Goal: Task Accomplishment & Management: Complete application form

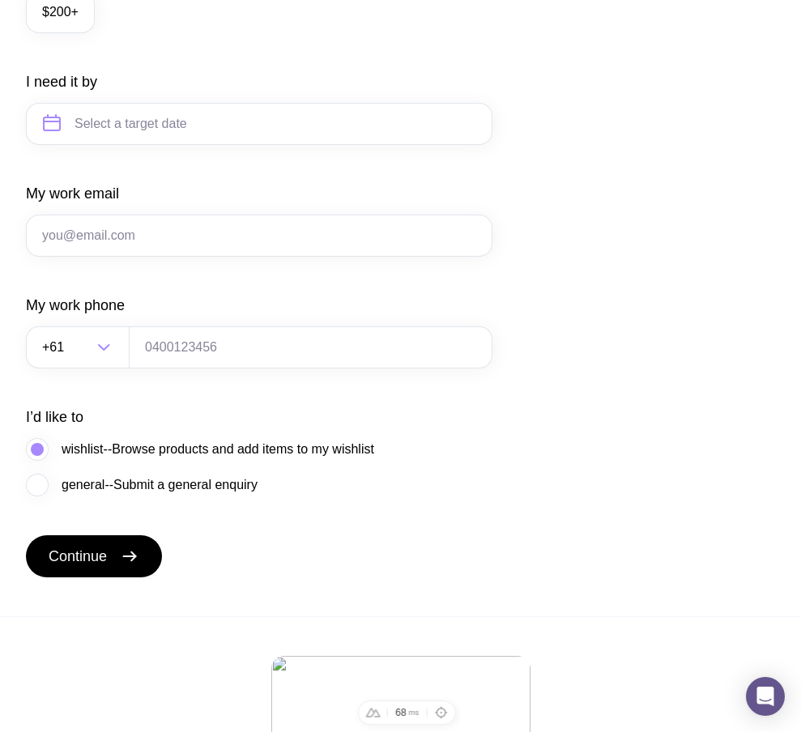
scroll to position [899, 0]
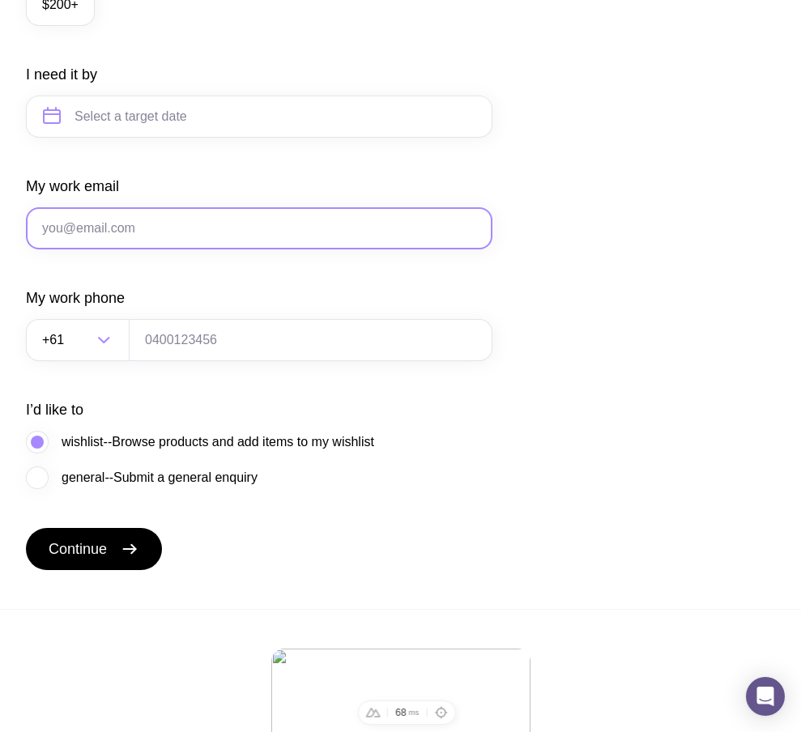
click at [259, 247] on input "My work email" at bounding box center [259, 228] width 466 height 42
type input "[EMAIL_ADDRESS][DOMAIN_NAME]"
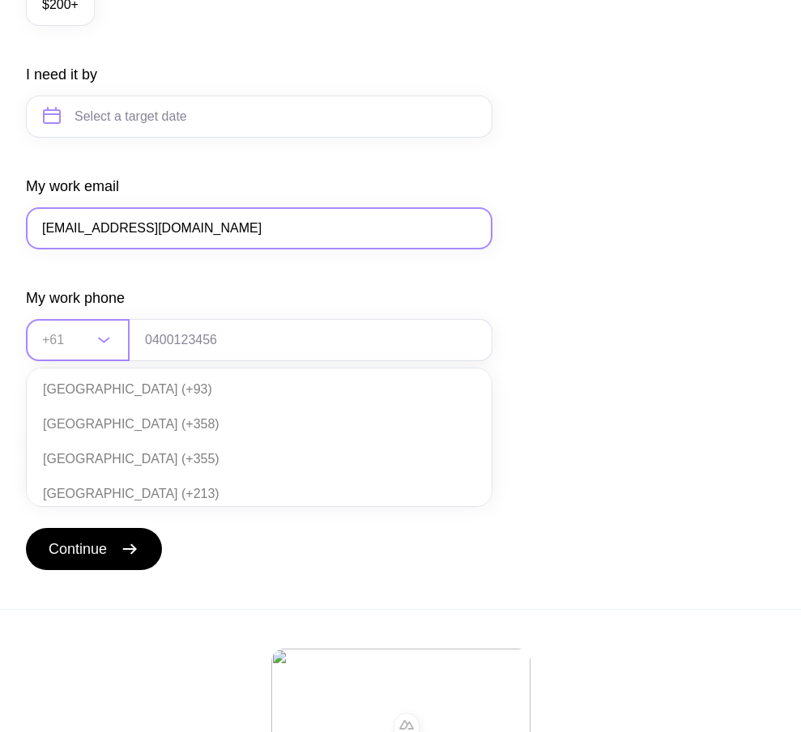
scroll to position [351, 0]
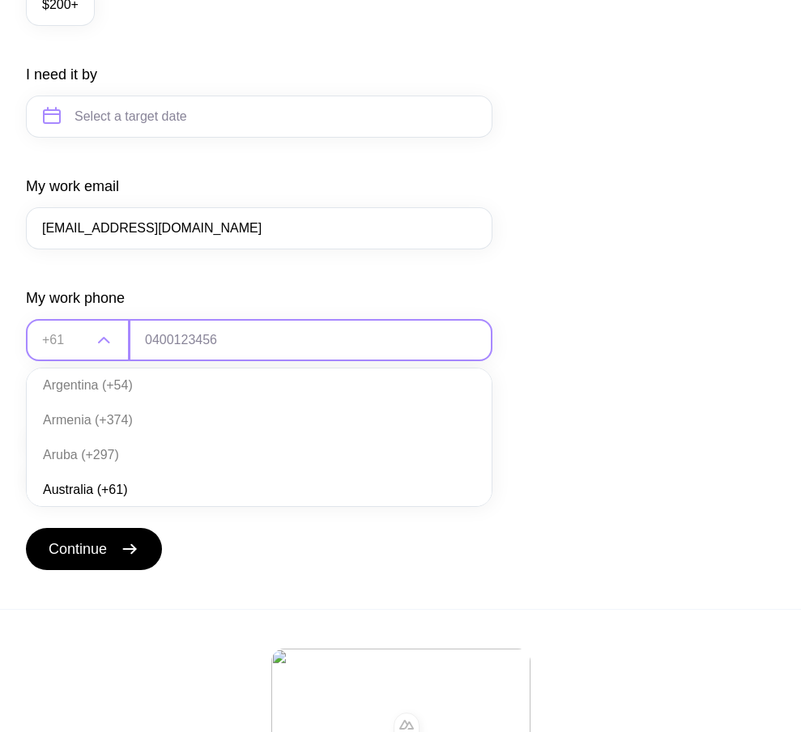
click at [173, 351] on input "tel" at bounding box center [311, 340] width 364 height 42
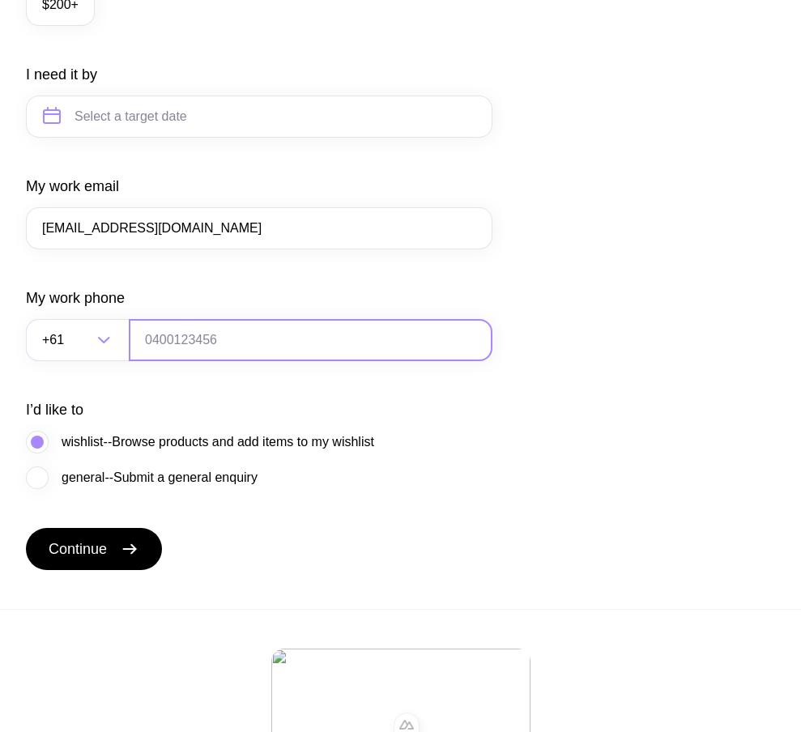
type input "0664130449"
click at [100, 487] on span "general--Submit a general enquiry" at bounding box center [160, 477] width 196 height 19
click at [0, 0] on input "general--Submit a general enquiry" at bounding box center [0, 0] width 0 height 0
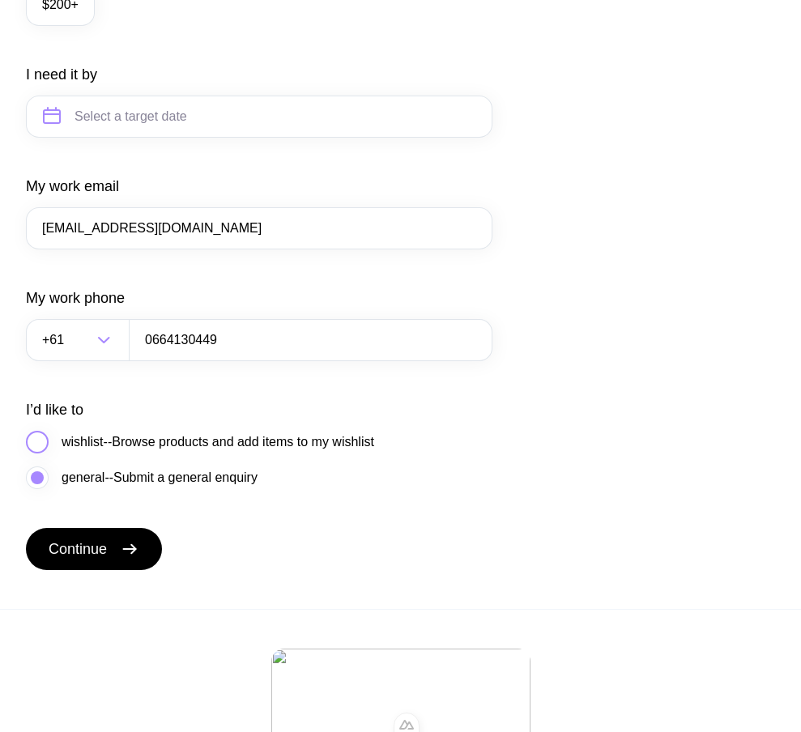
click at [95, 452] on span "wishlist--Browse products and add items to my wishlist" at bounding box center [218, 441] width 313 height 19
click at [0, 0] on input "wishlist--Browse products and add items to my wishlist" at bounding box center [0, 0] width 0 height 0
click at [91, 487] on span "general--Submit a general enquiry" at bounding box center [160, 477] width 196 height 19
click at [0, 0] on input "general--Submit a general enquiry" at bounding box center [0, 0] width 0 height 0
click at [124, 559] on icon "submit" at bounding box center [129, 548] width 19 height 19
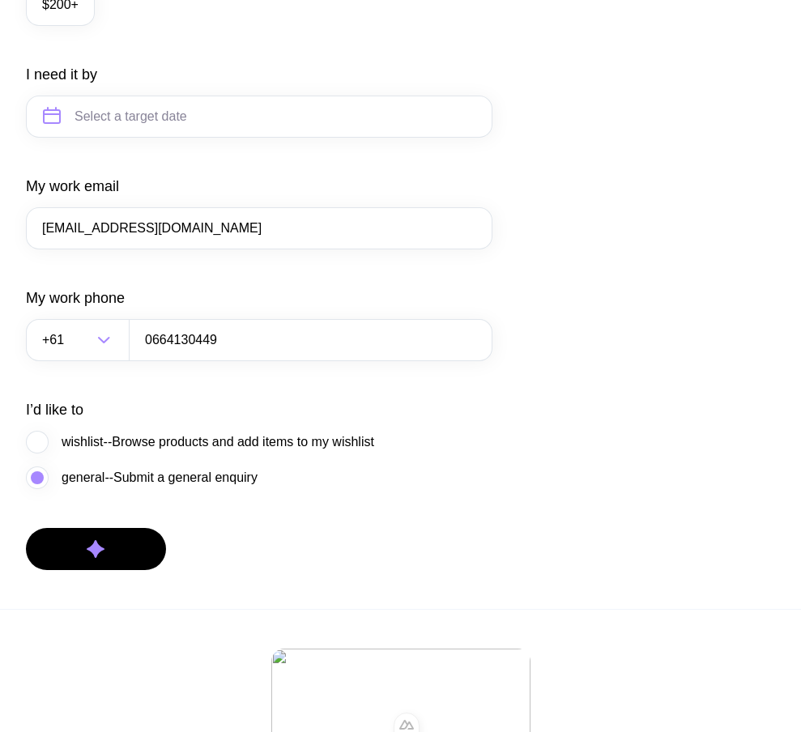
scroll to position [322, 0]
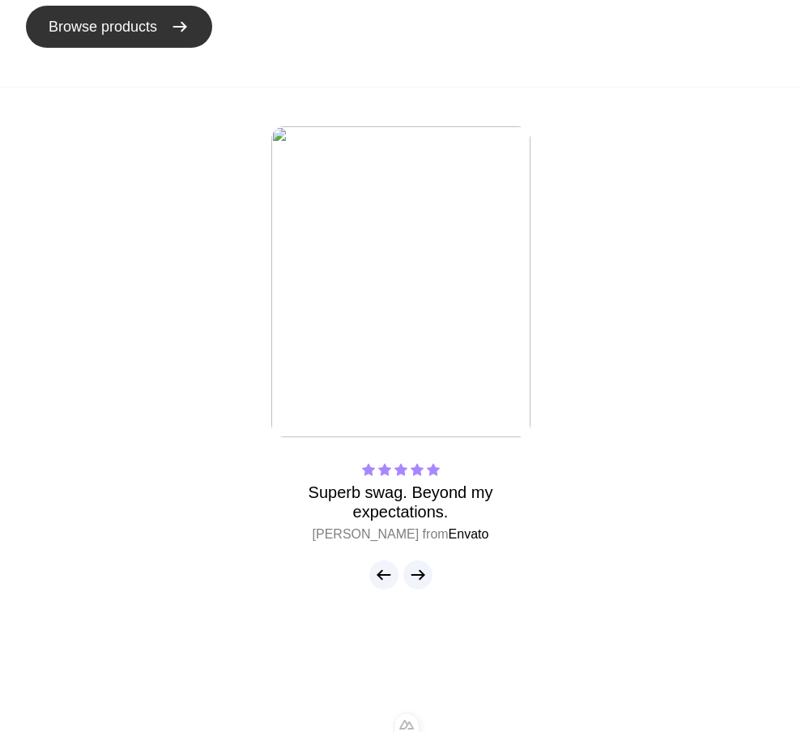
click at [142, 35] on span "Browse products" at bounding box center [103, 26] width 108 height 19
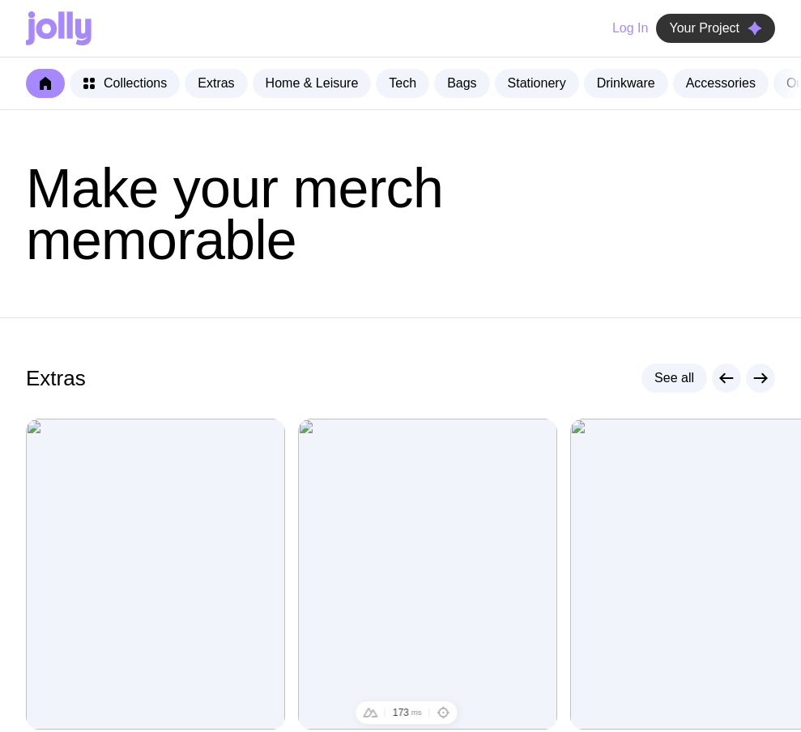
click at [719, 31] on span "Your Project" at bounding box center [704, 28] width 70 height 16
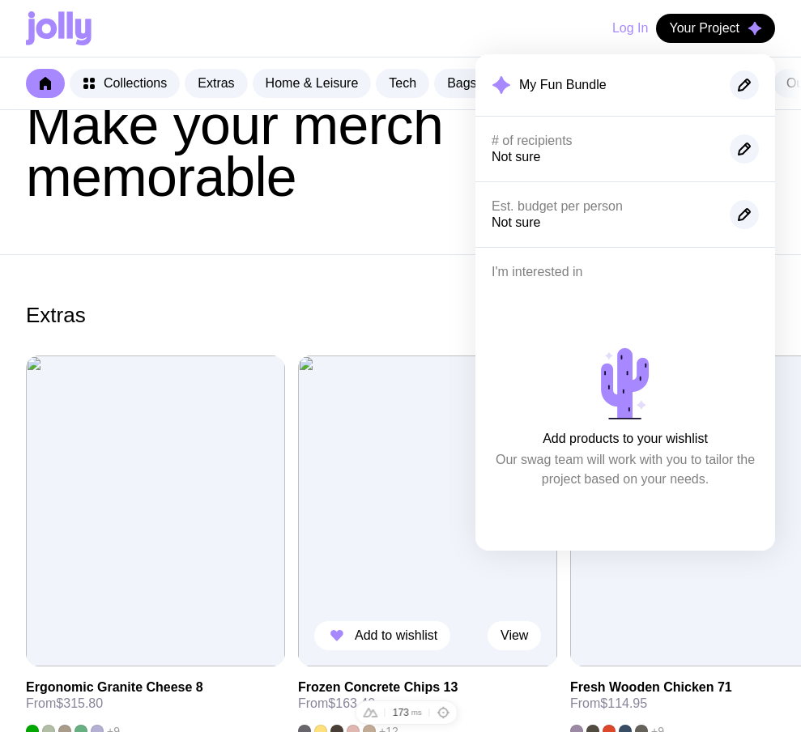
scroll to position [68, 0]
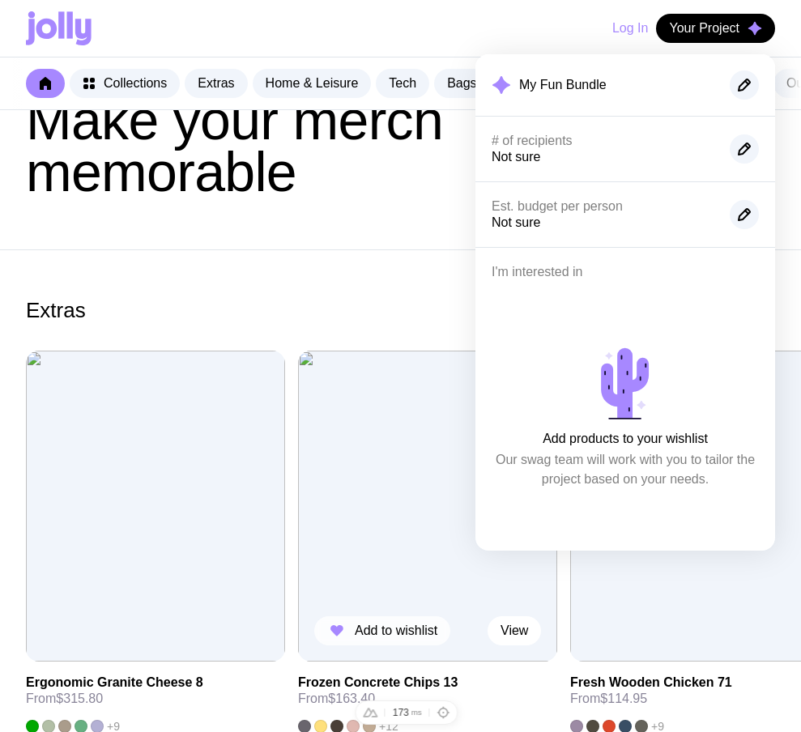
click at [347, 641] on button "Add to wishlist" at bounding box center [382, 630] width 136 height 29
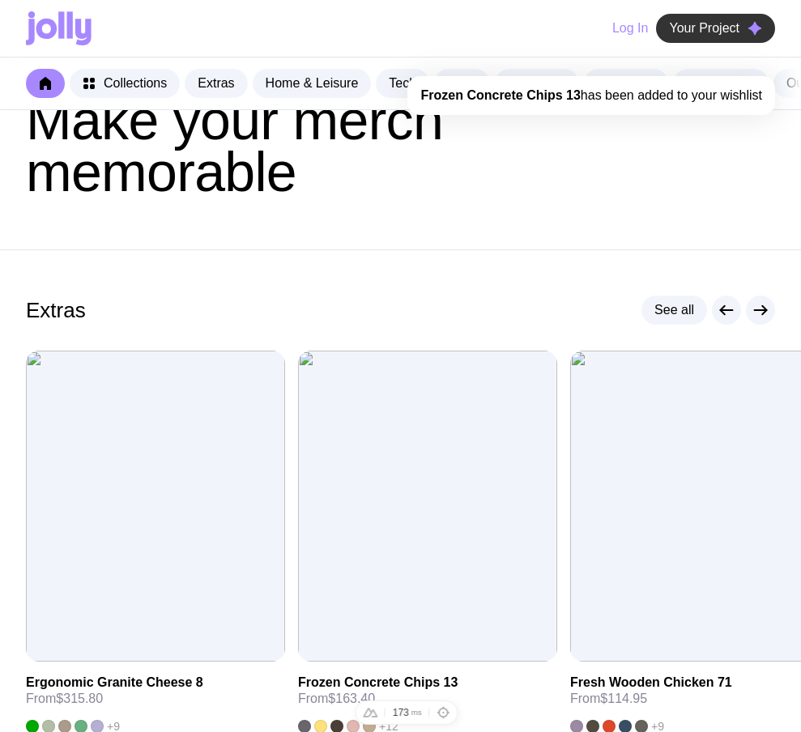
click at [713, 26] on span "Your Project" at bounding box center [704, 28] width 70 height 16
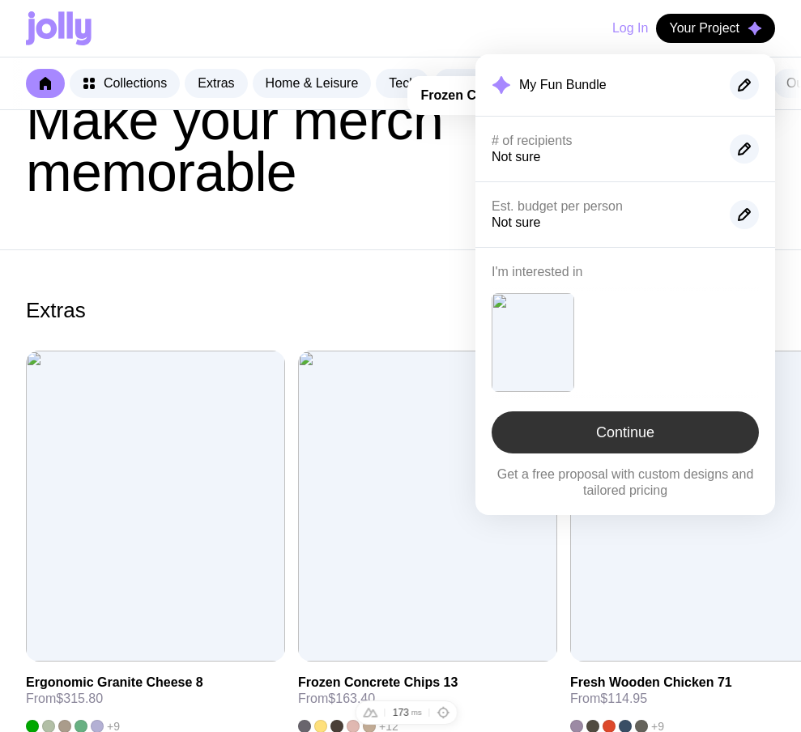
click at [625, 427] on link "Continue" at bounding box center [624, 432] width 267 height 42
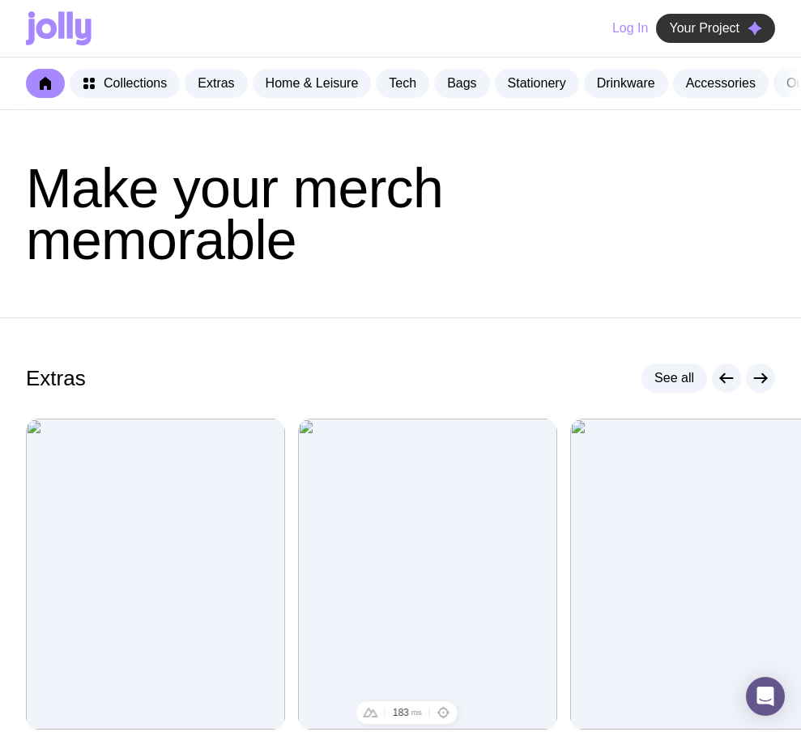
click at [728, 17] on button "Your Project" at bounding box center [715, 28] width 119 height 29
